Goal: Task Accomplishment & Management: Use online tool/utility

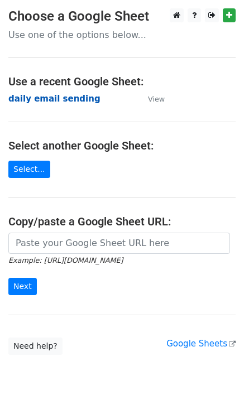
click at [54, 100] on strong "daily email sending" at bounding box center [54, 99] width 92 height 10
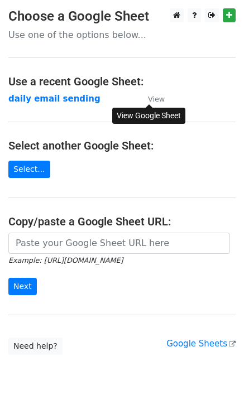
click at [157, 101] on small "View" at bounding box center [156, 99] width 17 height 8
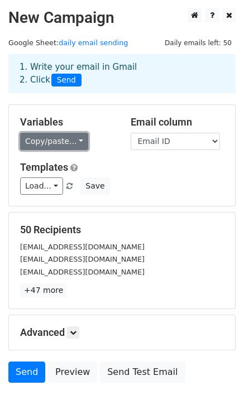
click at [61, 142] on link "Copy/paste..." at bounding box center [54, 141] width 68 height 17
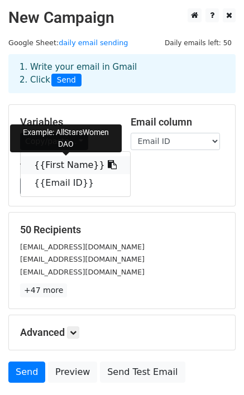
click at [60, 167] on link "{{First Name}}" at bounding box center [75, 165] width 109 height 18
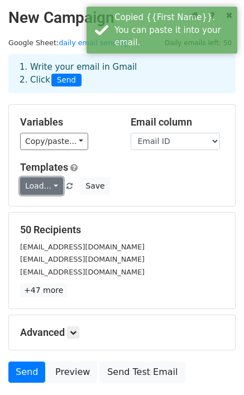
click at [36, 184] on link "Load..." at bounding box center [41, 185] width 43 height 17
click at [42, 213] on link "Tem 1" at bounding box center [65, 212] width 88 height 18
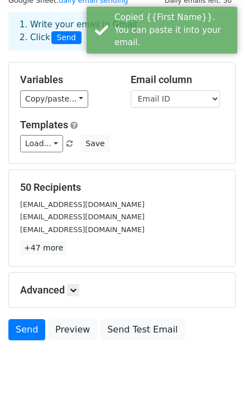
scroll to position [83, 0]
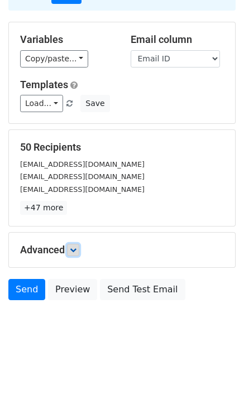
click at [76, 255] on link at bounding box center [73, 250] width 12 height 12
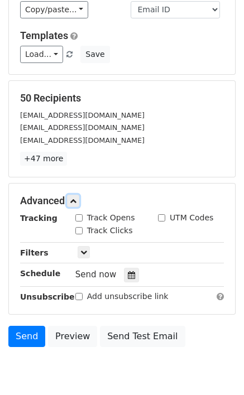
scroll to position [186, 0]
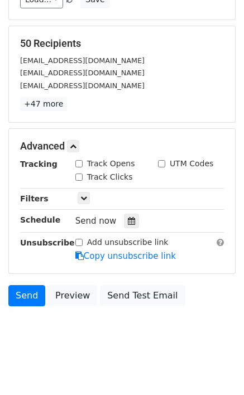
click at [78, 163] on input "Track Opens" at bounding box center [78, 163] width 7 height 7
checkbox input "true"
click at [78, 179] on input "Track Clicks" at bounding box center [78, 177] width 7 height 7
checkbox input "true"
click at [70, 148] on link at bounding box center [73, 146] width 12 height 12
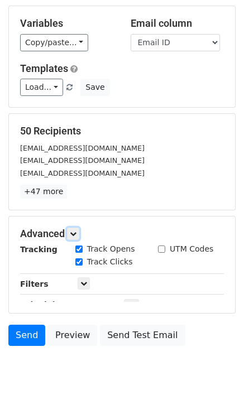
scroll to position [83, 0]
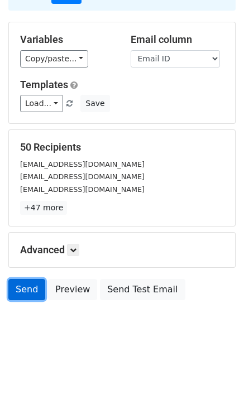
click at [28, 290] on link "Send" at bounding box center [26, 289] width 37 height 21
